Goal: Information Seeking & Learning: Learn about a topic

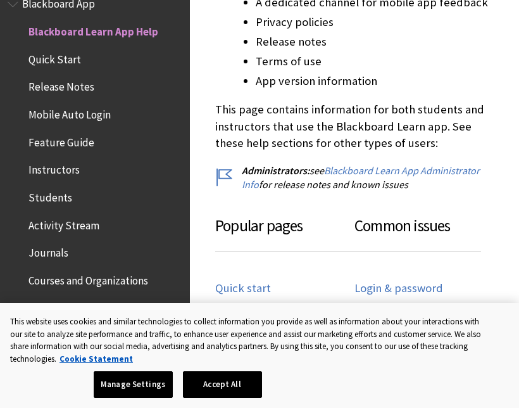
scroll to position [568, 0]
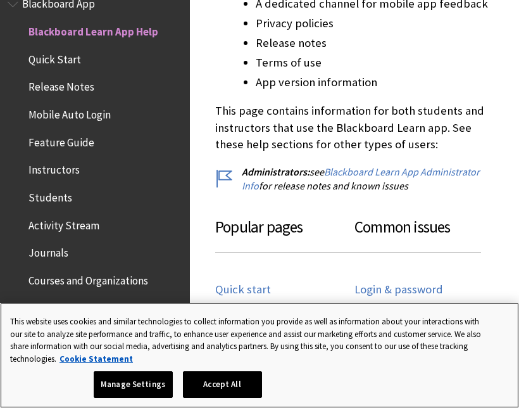
click at [231, 380] on button "Accept All" at bounding box center [222, 384] width 79 height 27
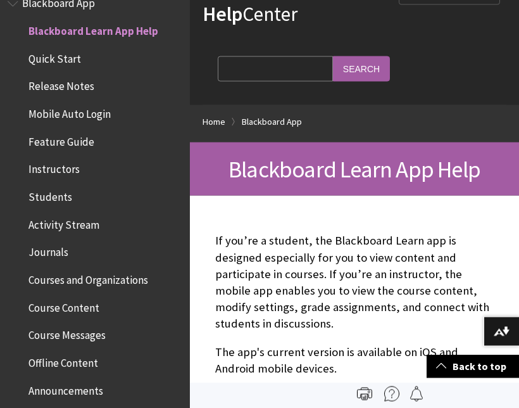
scroll to position [0, 0]
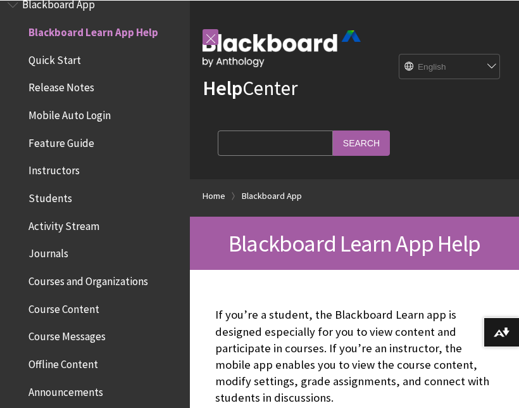
click at [268, 134] on input "Search Query" at bounding box center [275, 142] width 115 height 25
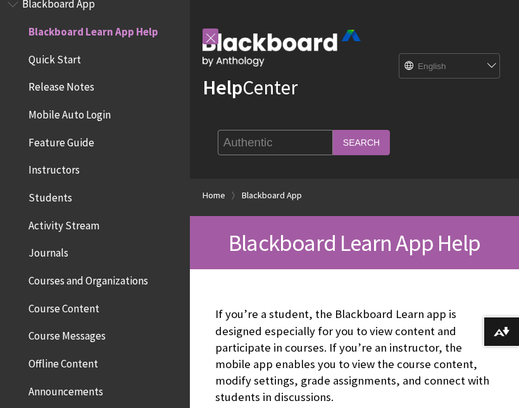
type input "Authentic"
click at [333, 154] on input "Search" at bounding box center [361, 142] width 57 height 25
click at [333, 136] on input "Search" at bounding box center [361, 142] width 57 height 25
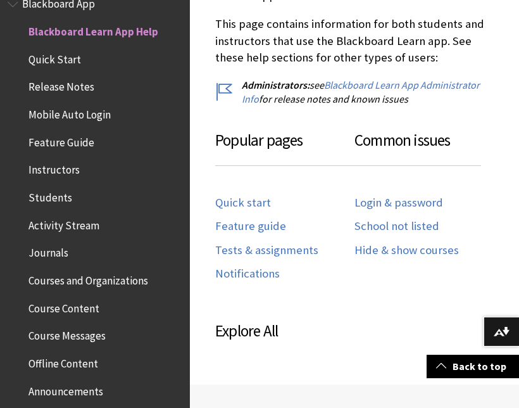
scroll to position [694, 0]
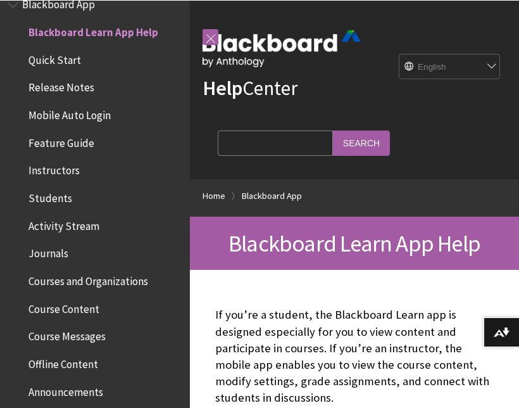
scroll to position [694, 0]
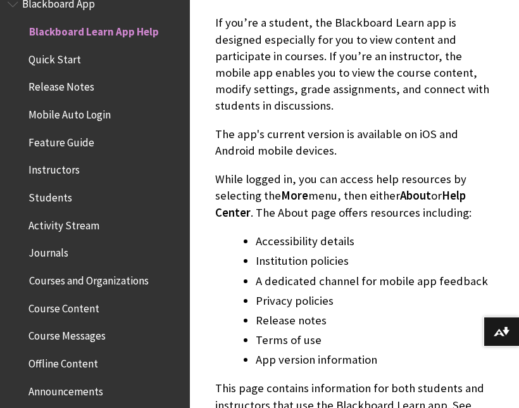
scroll to position [303, 0]
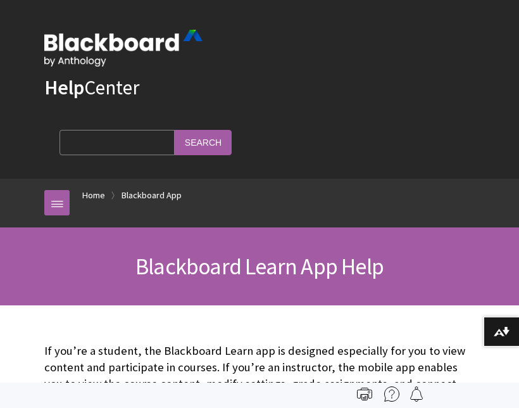
scroll to position [131, 0]
